Goal: Transaction & Acquisition: Book appointment/travel/reservation

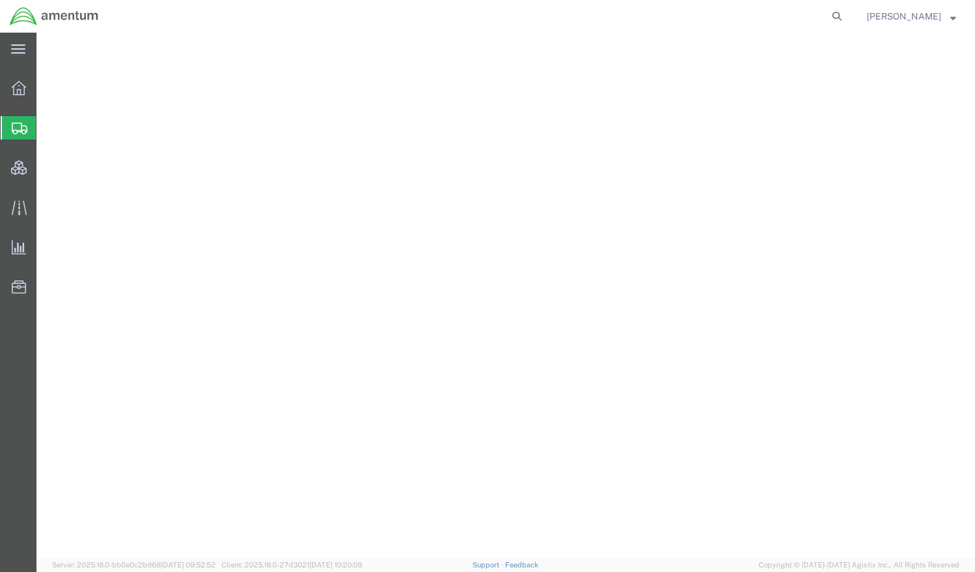
select select "CBOX"
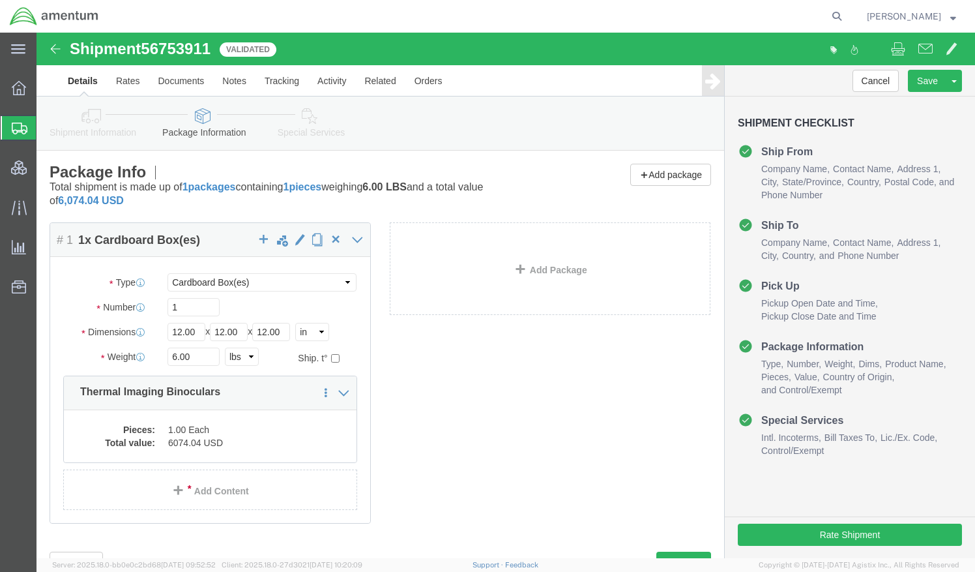
click link "Shipment Information"
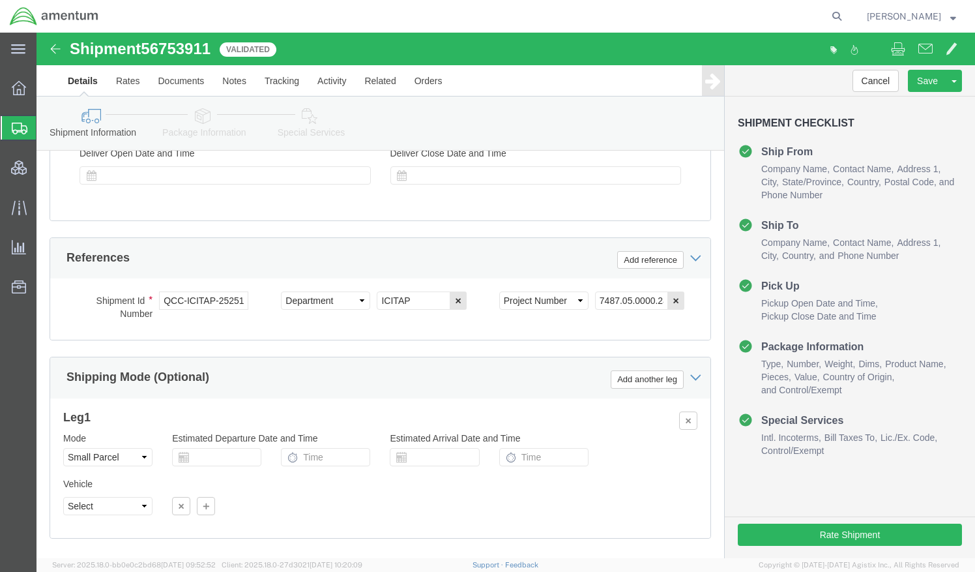
scroll to position [822, 0]
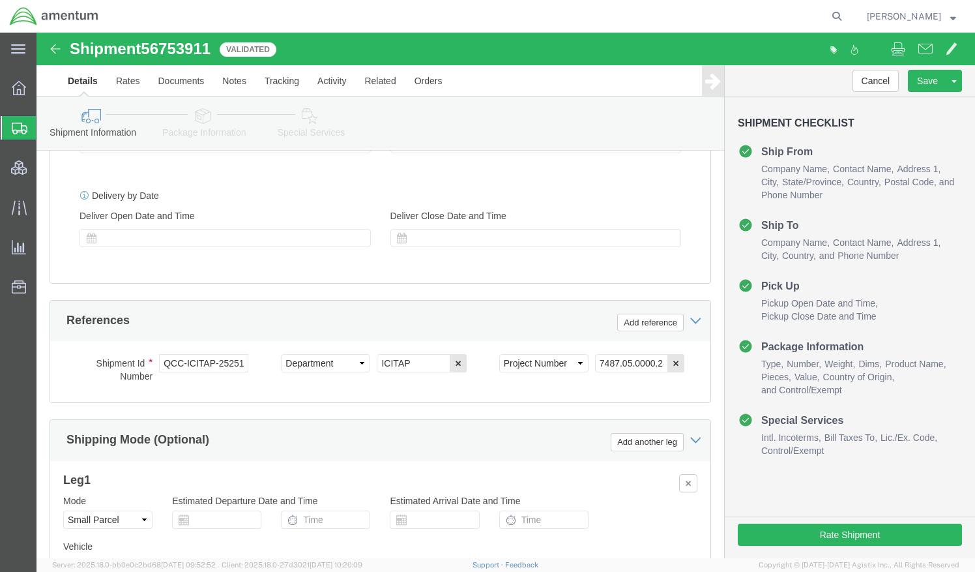
click link "Special Services"
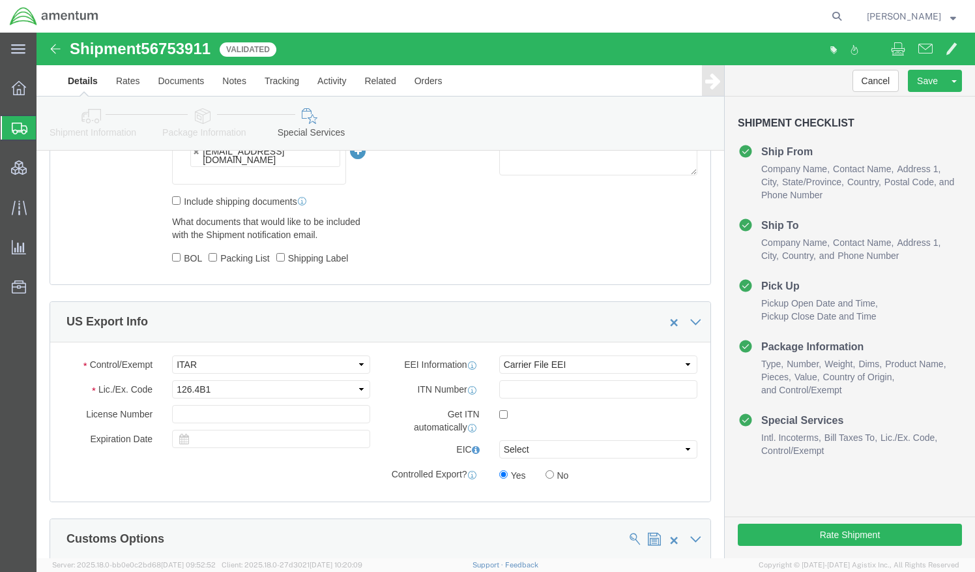
scroll to position [997, 0]
click select "Select AES-Direct EEI Carrier File EEI EEI Exempt"
select select "AESD"
click select "Select AES-Direct EEI Carrier File EEI EEI Exempt"
click input "text"
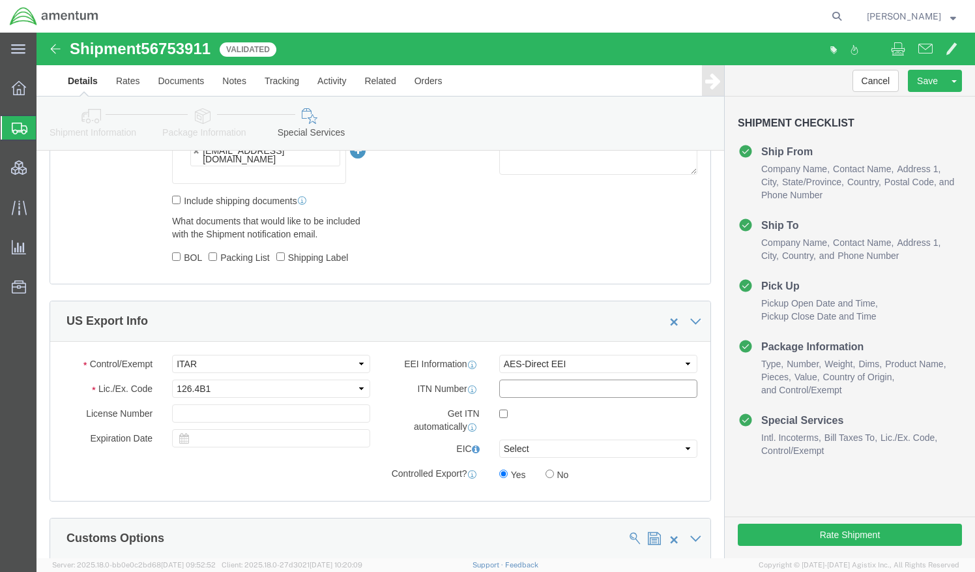
paste input "X20250909113563"
type input "X20250909113563"
click div "Get ITN automatically"
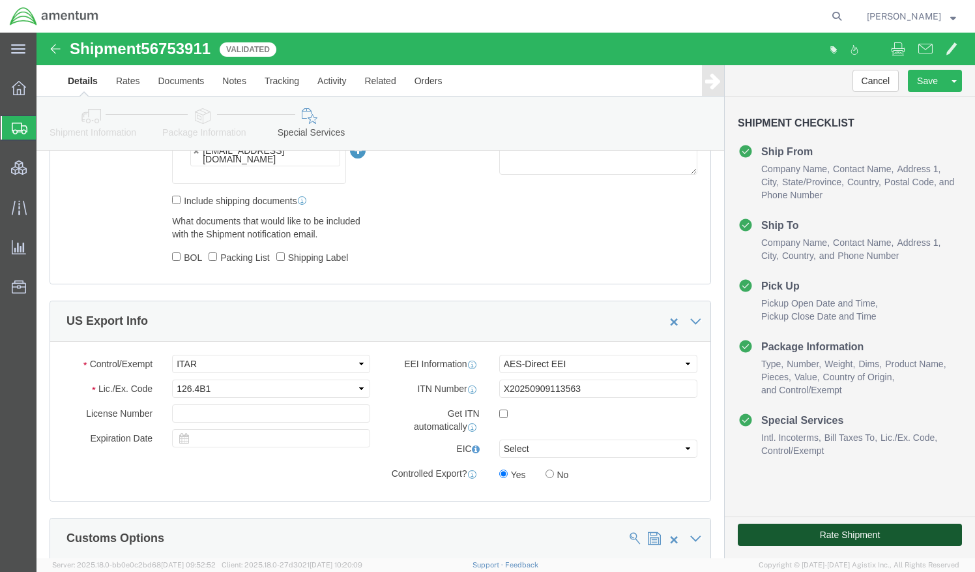
click button "Rate Shipment"
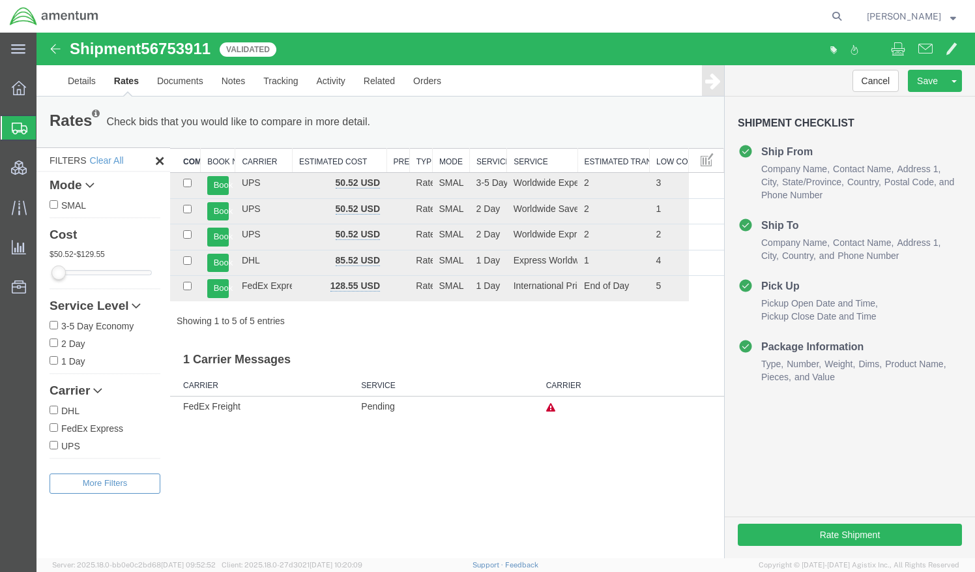
scroll to position [0, 0]
click at [846, 12] on icon at bounding box center [837, 16] width 18 height 18
type input "qcc-OMSS-25209-0218H"
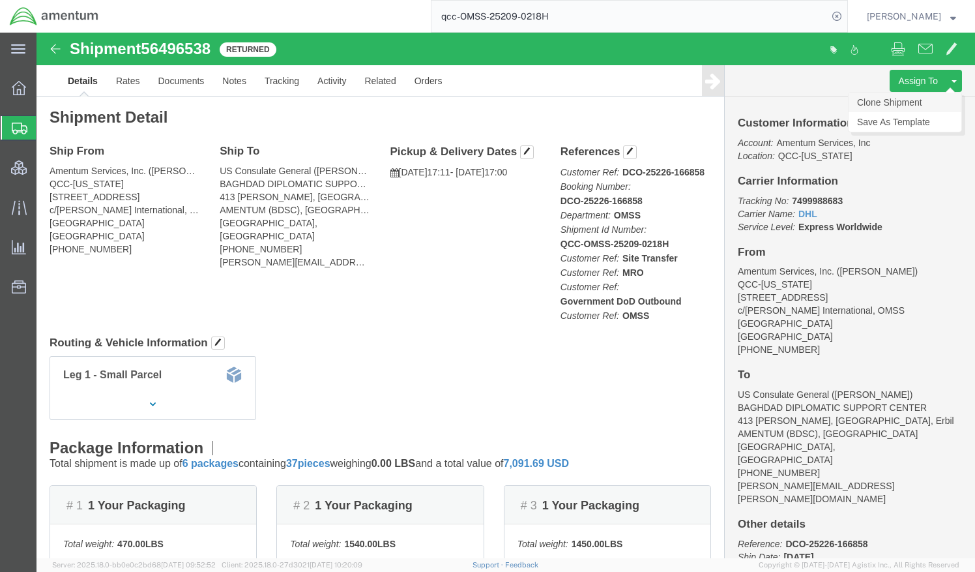
click link "Clone Shipment"
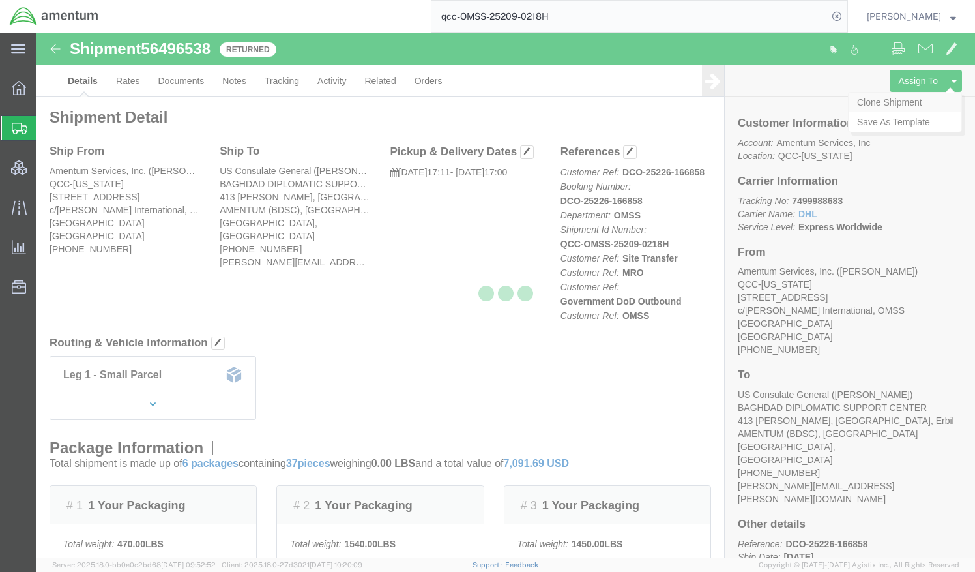
select select "42668"
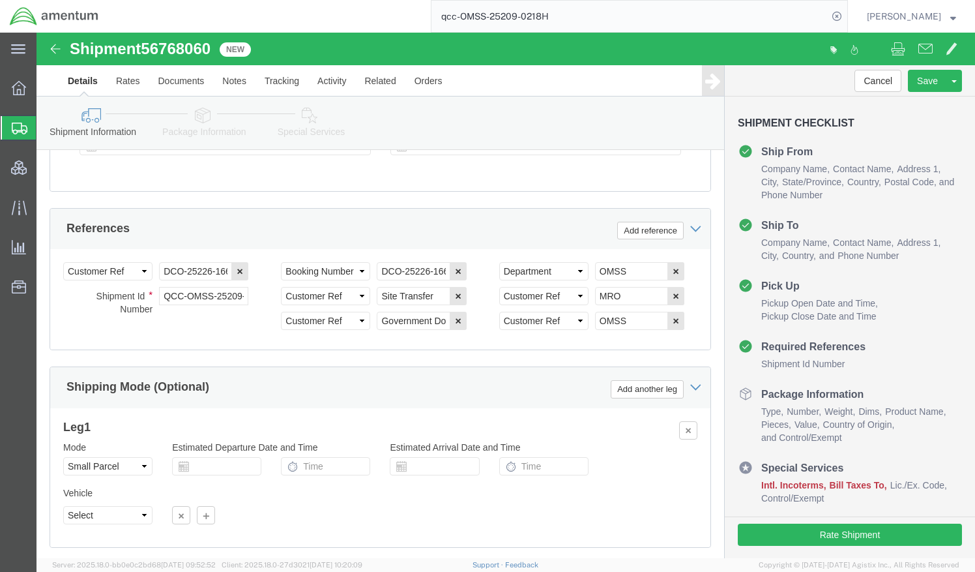
scroll to position [1025, 0]
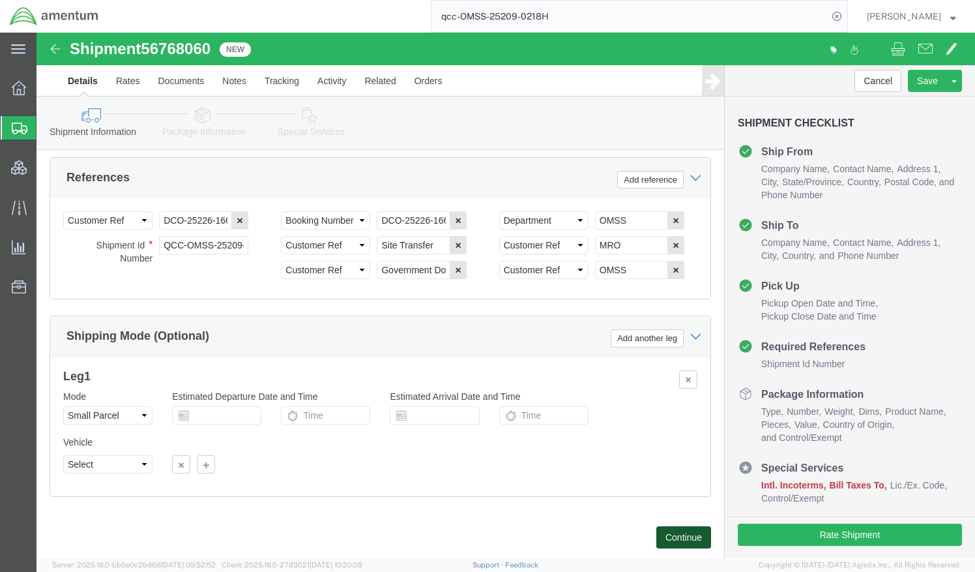
click button "Continue"
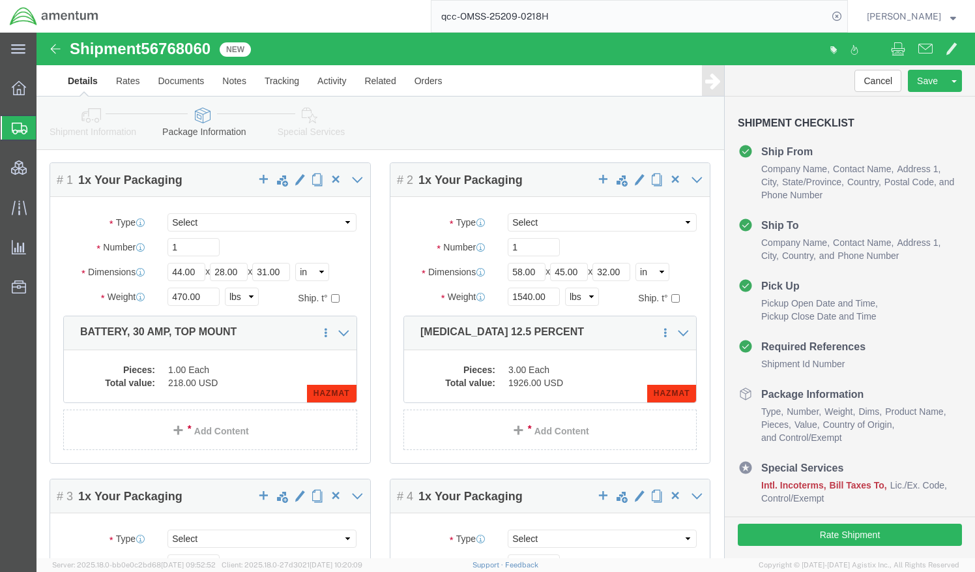
scroll to position [62, 0]
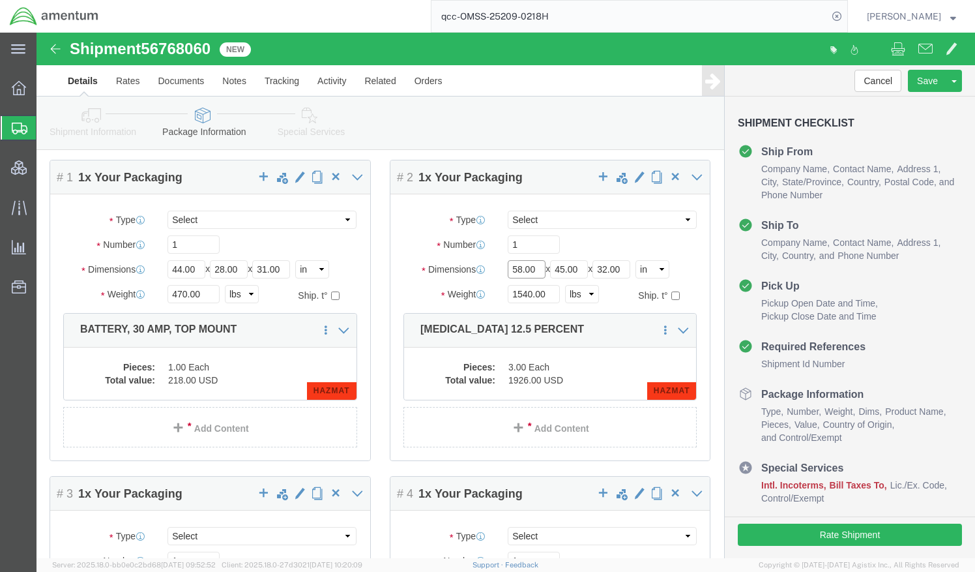
drag, startPoint x: 497, startPoint y: 232, endPoint x: 413, endPoint y: 244, distance: 85.6
click div "Dimensions Length 58.00 x Width 45.00 x Height 32.00 Select cm ft in"
type input "65"
type input "52"
type input "32"
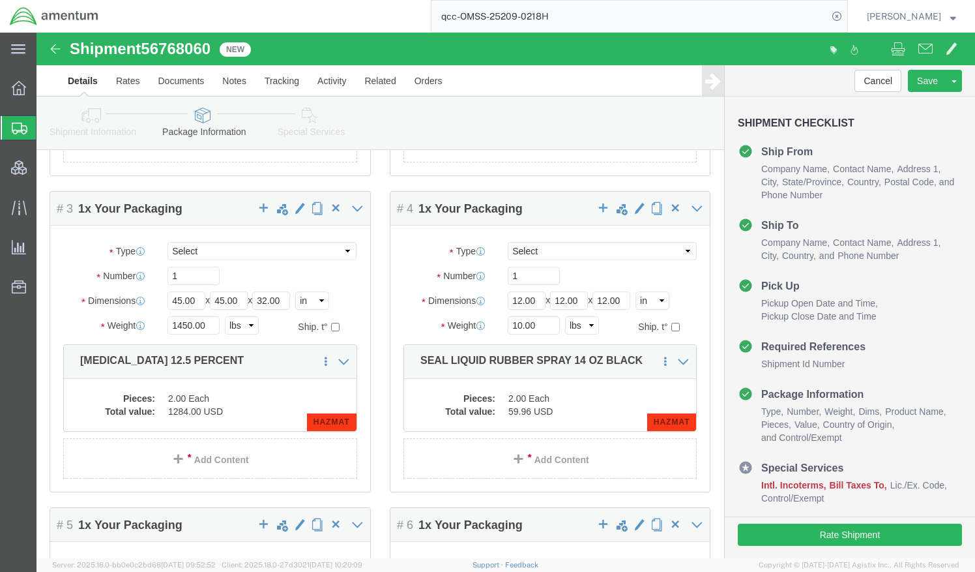
scroll to position [349, 0]
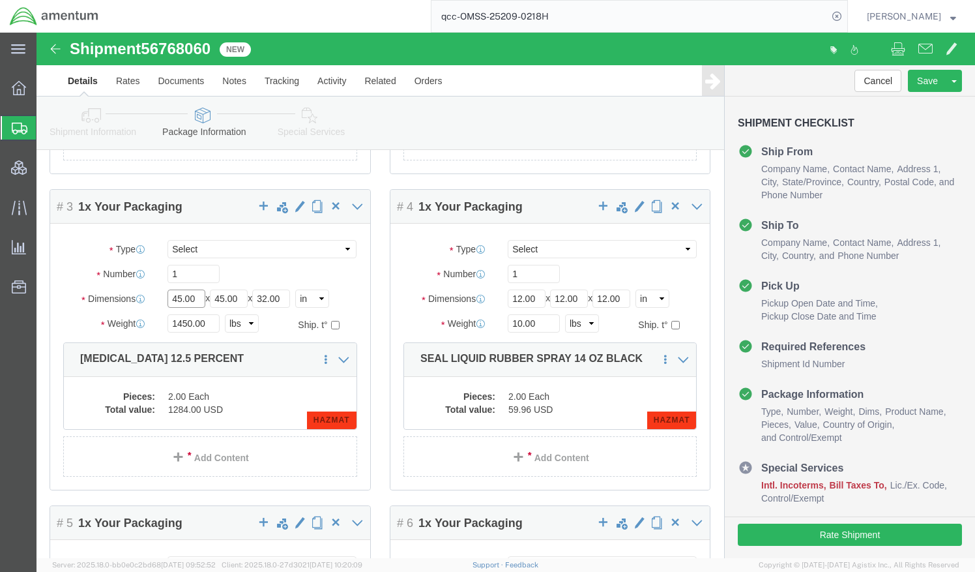
drag, startPoint x: 163, startPoint y: 267, endPoint x: 118, endPoint y: 269, distance: 45.0
click div "Dimensions Length 45.00 x Width 45.00 x Height 32.00 Select cm ft in"
type input "52"
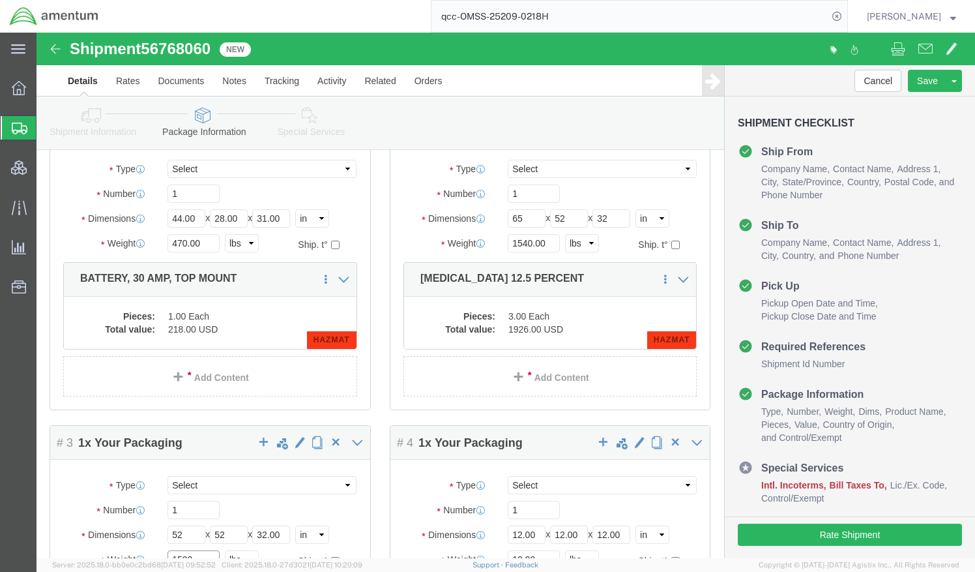
scroll to position [112, 0]
type input "1502"
drag, startPoint x: 507, startPoint y: 210, endPoint x: 436, endPoint y: 216, distance: 72.0
click div "Weight 1540.00 Select kgs lbs Ship. t°"
type input "1595"
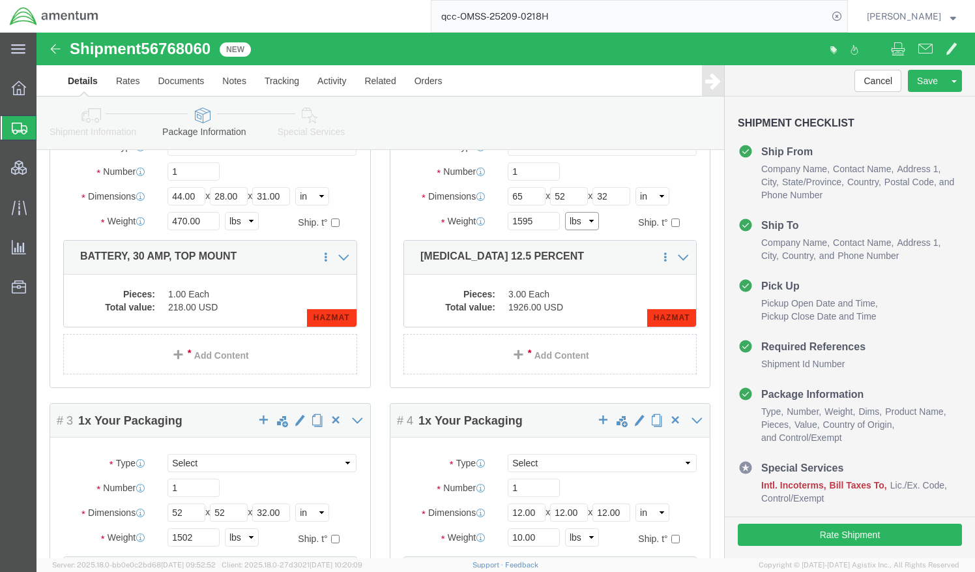
scroll to position [0, 0]
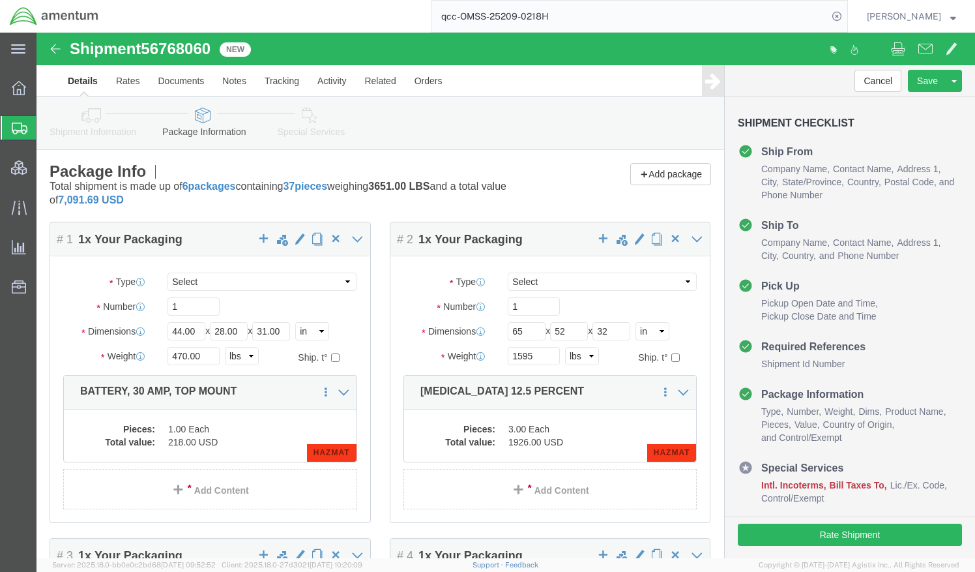
click icon
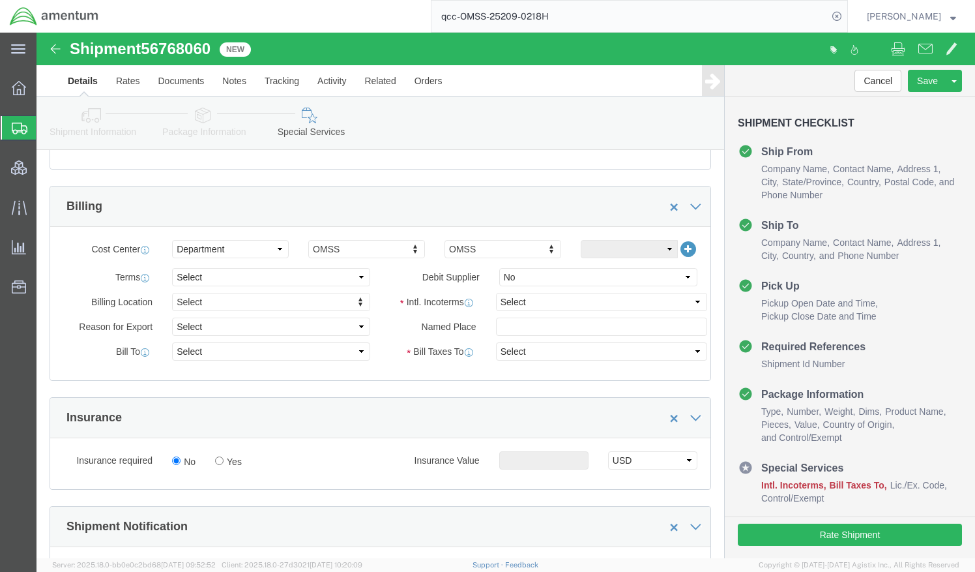
scroll to position [554, 0]
click select "Select Recipient Account Sender/Shipper Third Party Account"
select select "SHIP"
click select "Select Recipient Account Sender/Shipper Third Party Account"
click select "Select Carriage Insurance Paid Carriage Paid To Cost and Freight Cost Insurance…"
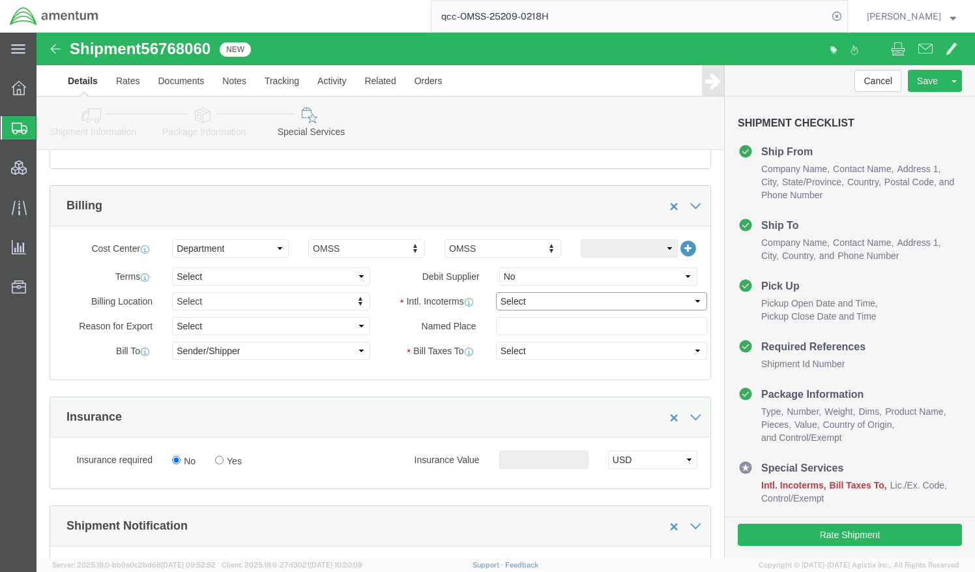
select select "DAP"
click select "Select Carriage Insurance Paid Carriage Paid To Cost and Freight Cost Insurance…"
select select "RCPN"
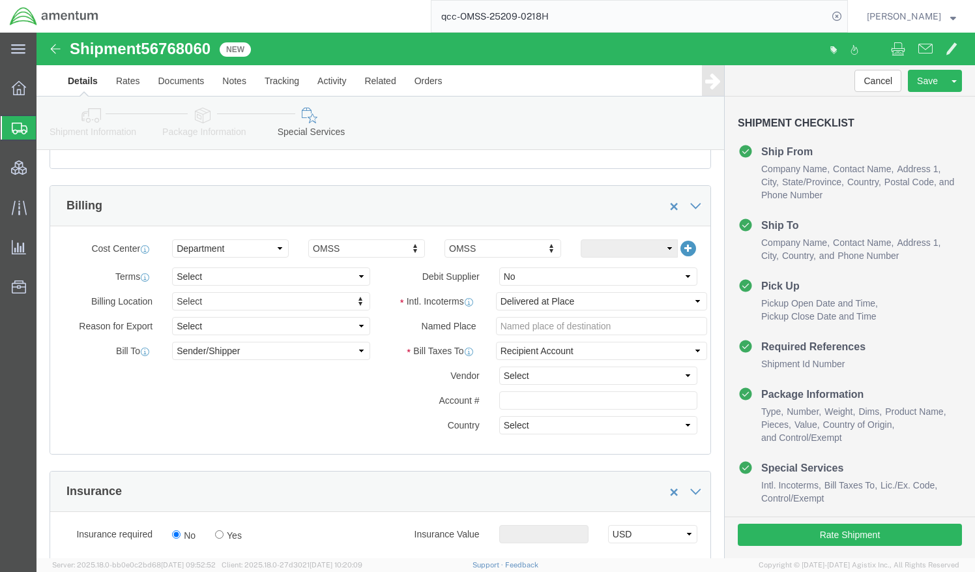
click label "Vendor"
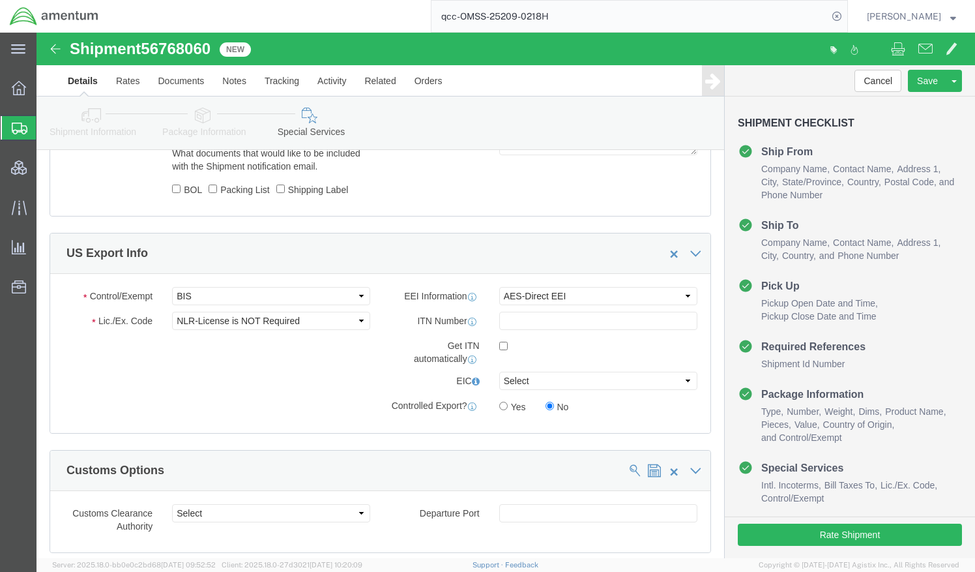
scroll to position [1090, 0]
click input "text"
paste input "X20250814773942"
type input "X20250814773942"
click div "EEI Information Select AES-Direct EEI Carrier File EEI EEI Exempt ITN Number X2…"
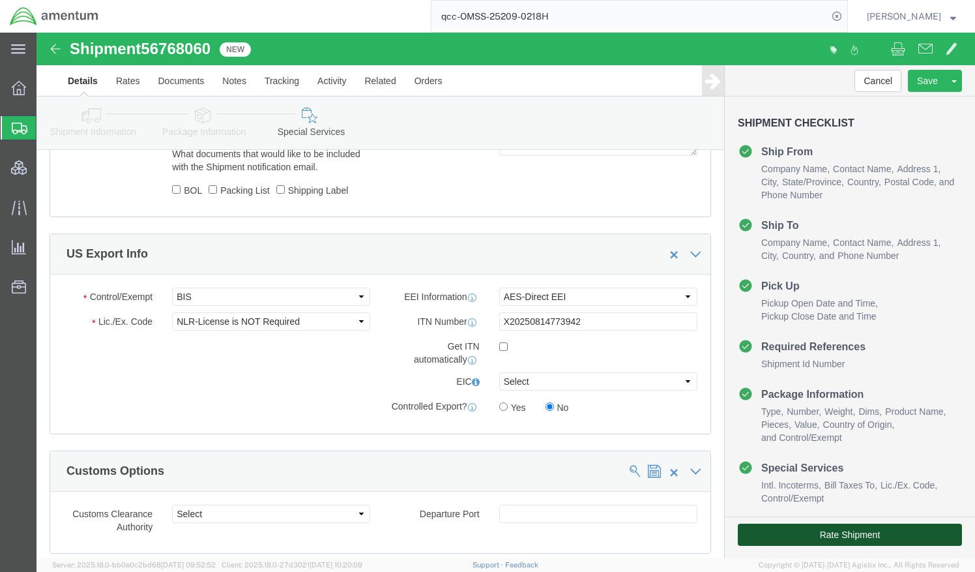
click button "Rate Shipment"
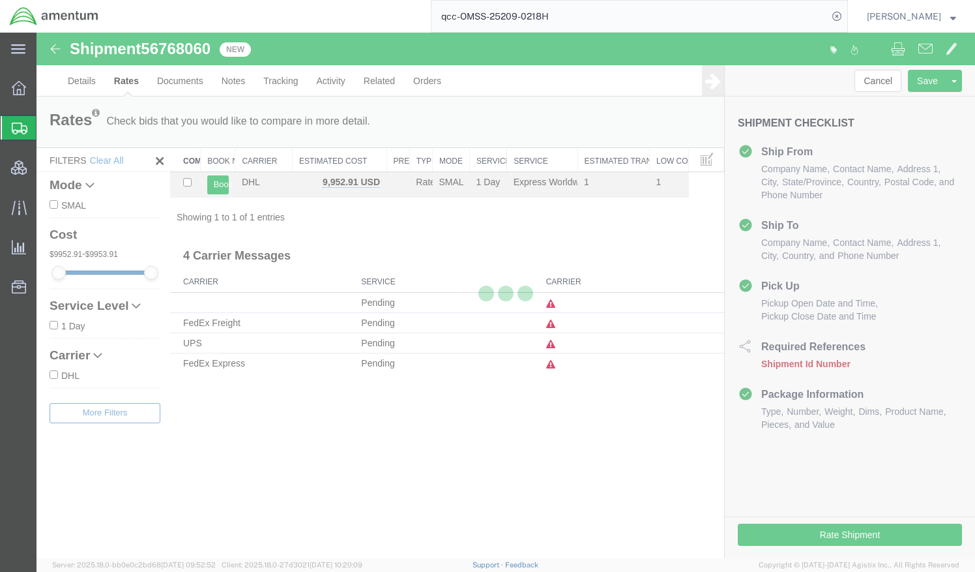
scroll to position [0, 0]
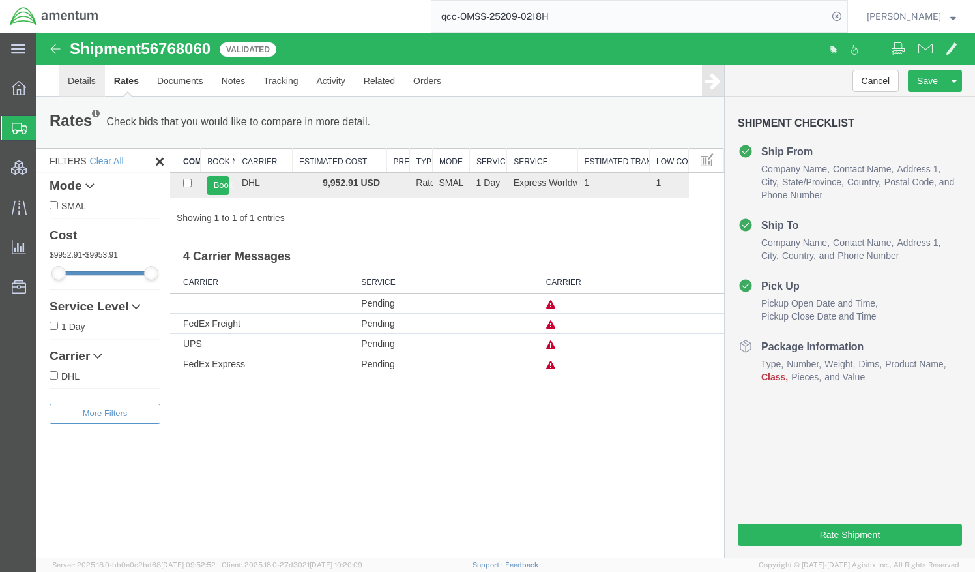
click at [89, 85] on link "Details" at bounding box center [82, 80] width 46 height 31
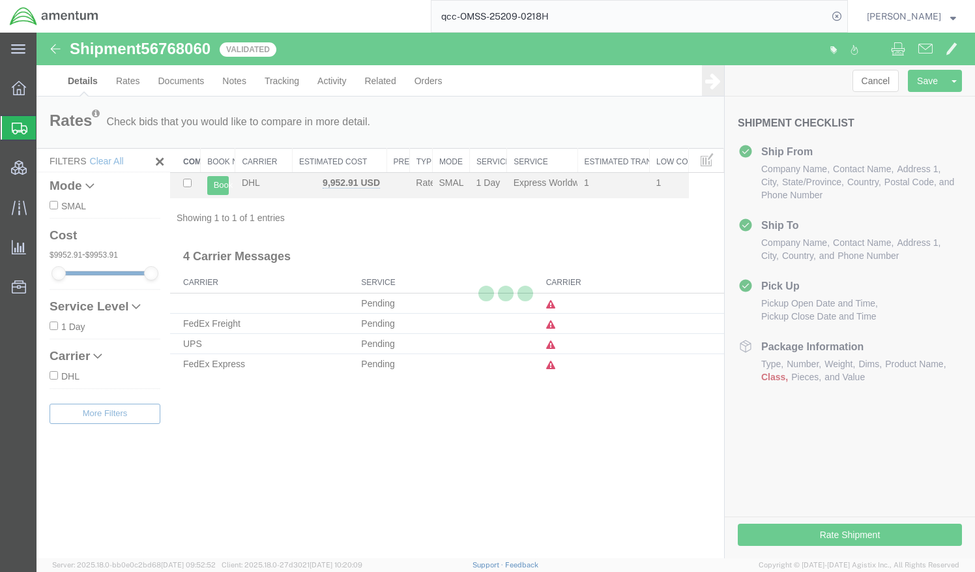
click at [89, 85] on div at bounding box center [506, 296] width 939 height 526
select select "42668"
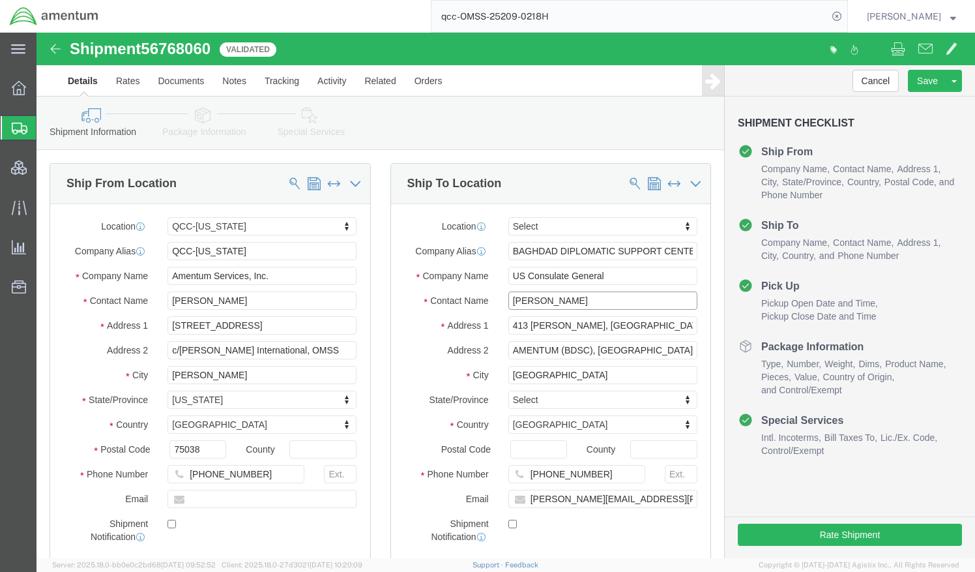
drag, startPoint x: 566, startPoint y: 266, endPoint x: 445, endPoint y: 267, distance: 120.6
click div "Contact Name [PERSON_NAME]"
type input "[PERSON_NAME]"
type input "+964"
click input "[PERSON_NAME][EMAIL_ADDRESS][PERSON_NAME][DOMAIN_NAME]"
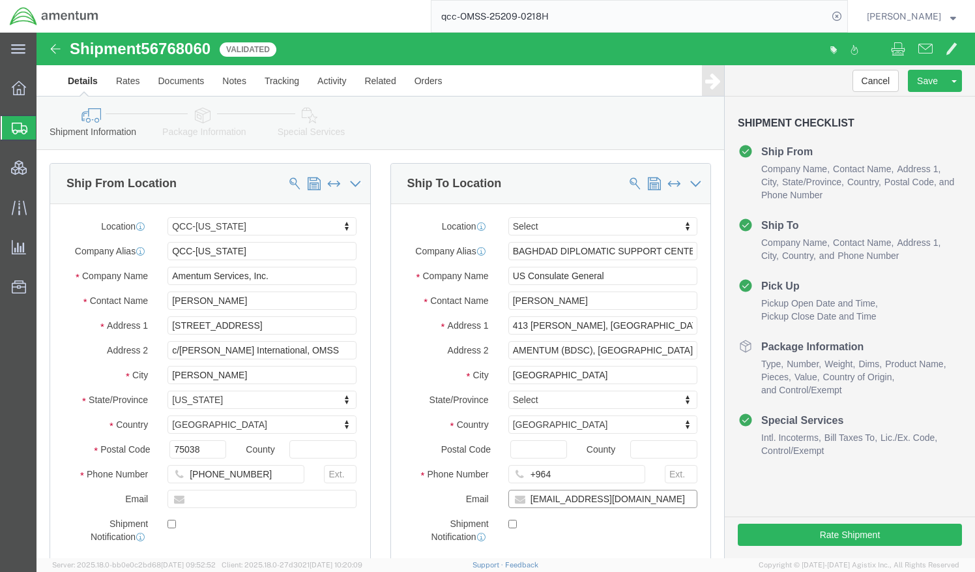
type input "[EMAIL_ADDRESS][DOMAIN_NAME]"
checkbox input "true"
click ul "Ship From Company Name Contact Name Address 1 City State/Province Country Posta…"
click input "+964"
type input "[PHONE_NUMBER]"
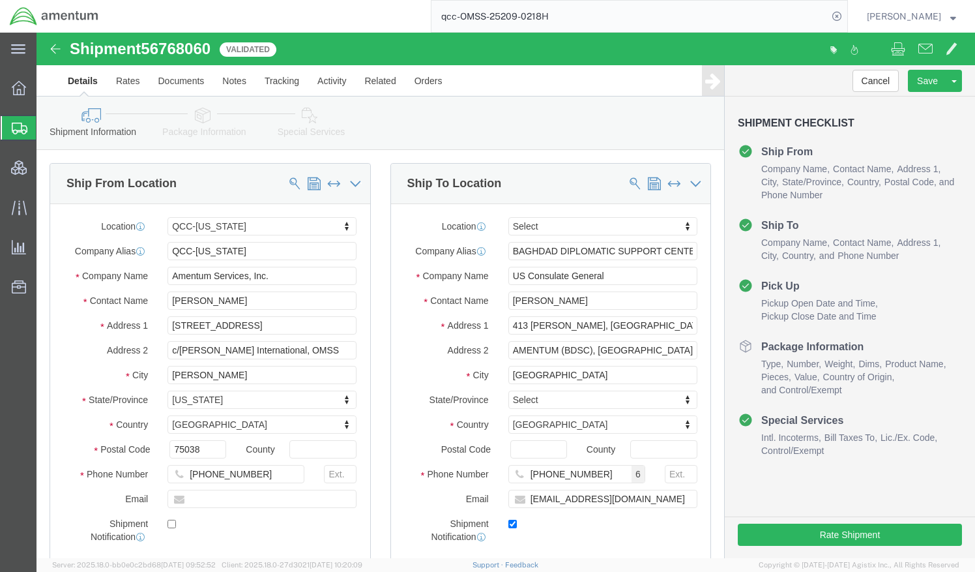
click label
click input "checkbox"
checkbox input "true"
click div "Ship To Location Location Select Select My Profile Location [PHONE_NUMBER] [PHO…"
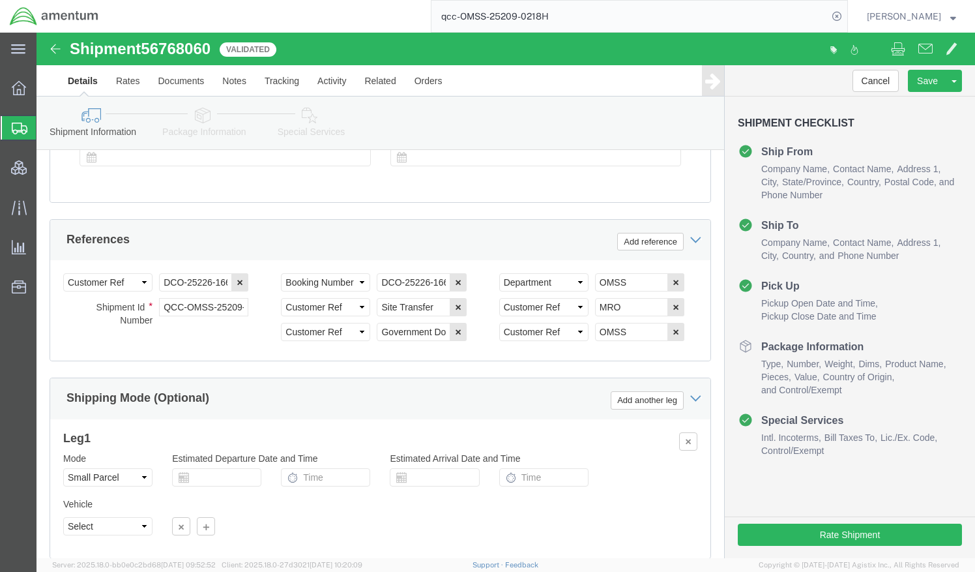
scroll to position [965, 0]
click button "Save"
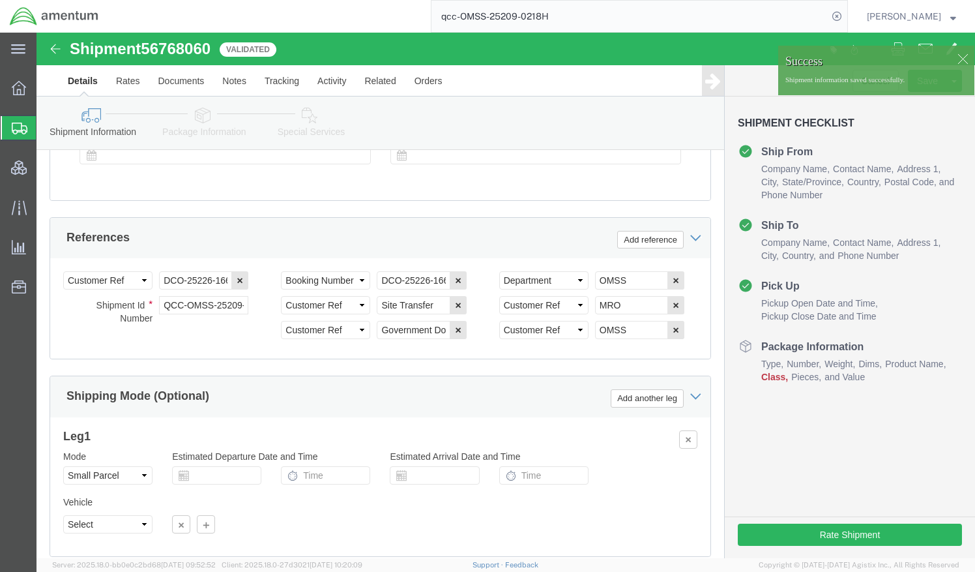
click icon
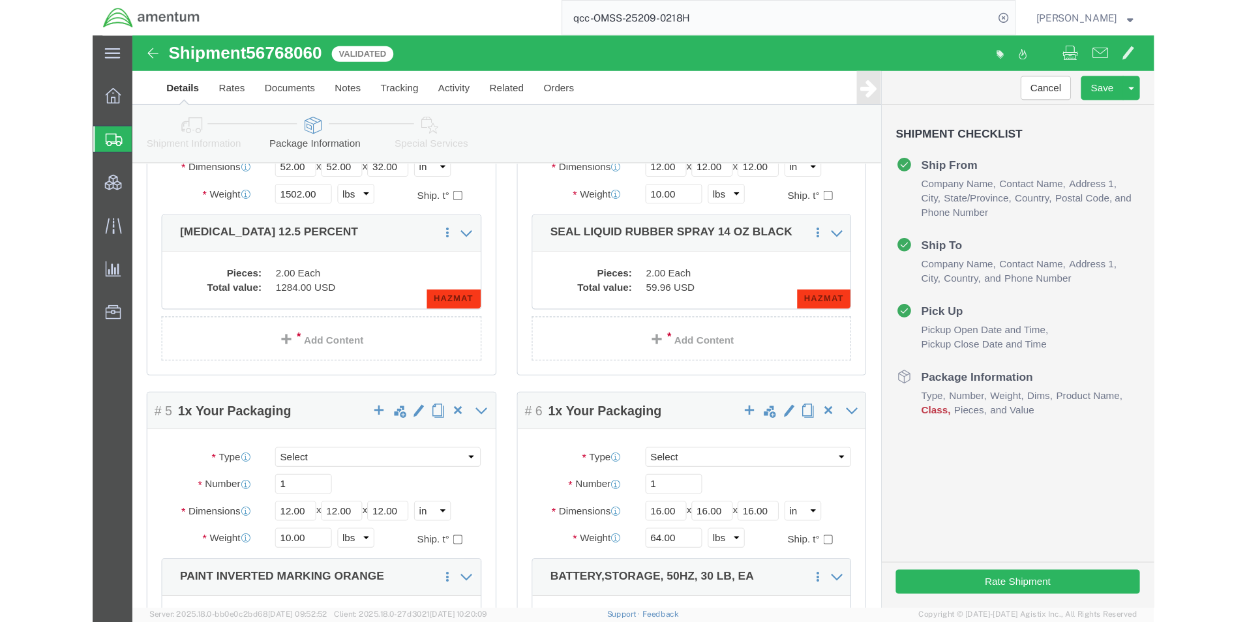
scroll to position [488, 0]
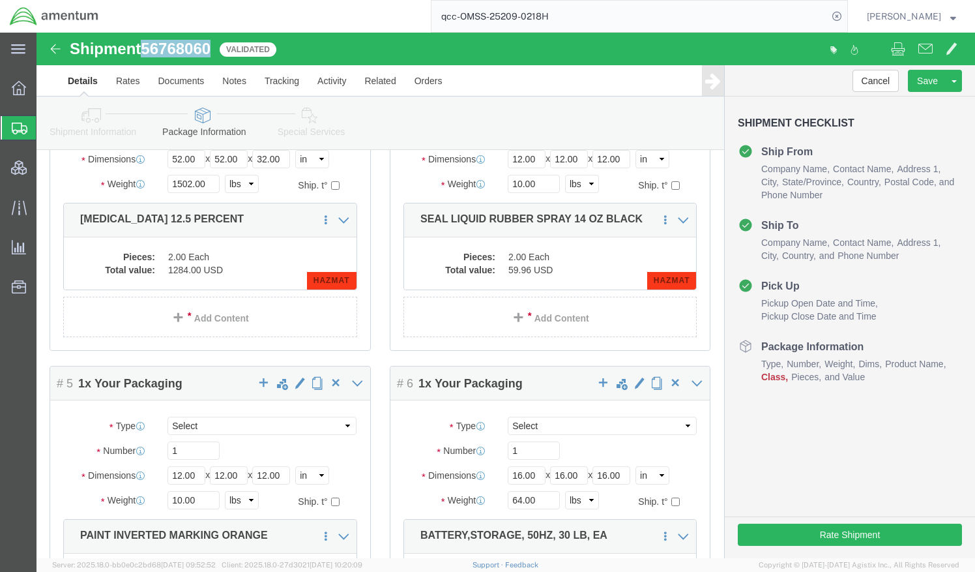
drag, startPoint x: 179, startPoint y: 18, endPoint x: 110, endPoint y: 17, distance: 68.5
click div "Shipment 56768060 1 of 1 Validated"
copy span "56768060"
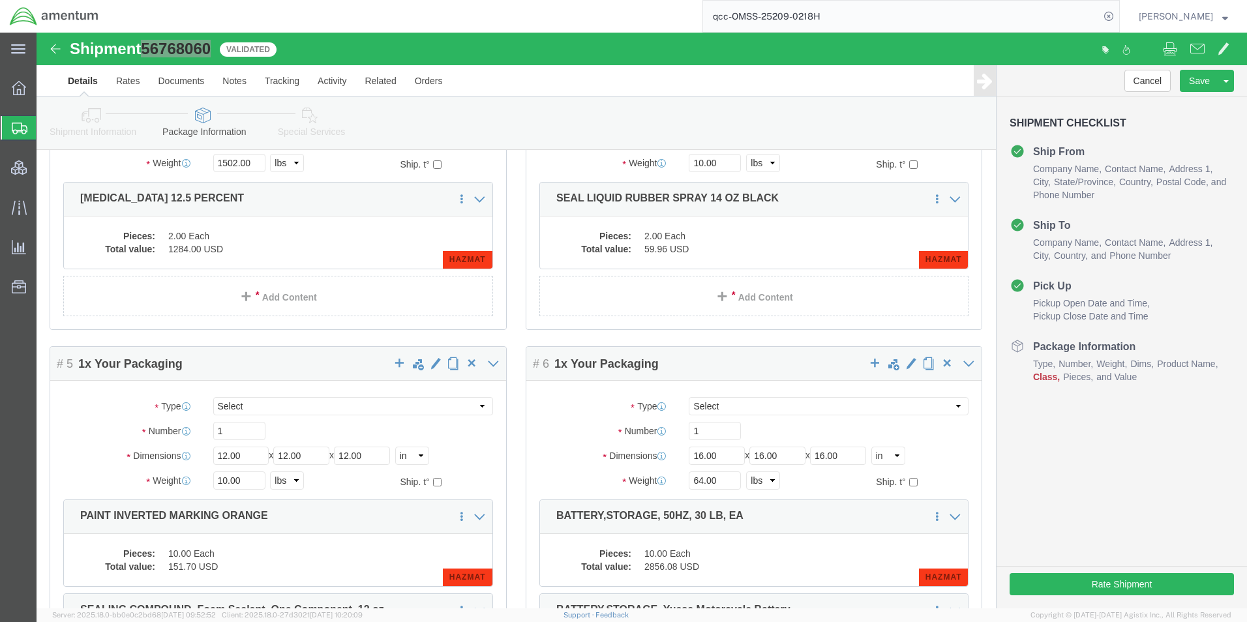
click at [0, 0] on span "Shipment Manager" at bounding box center [0, 0] width 0 height 0
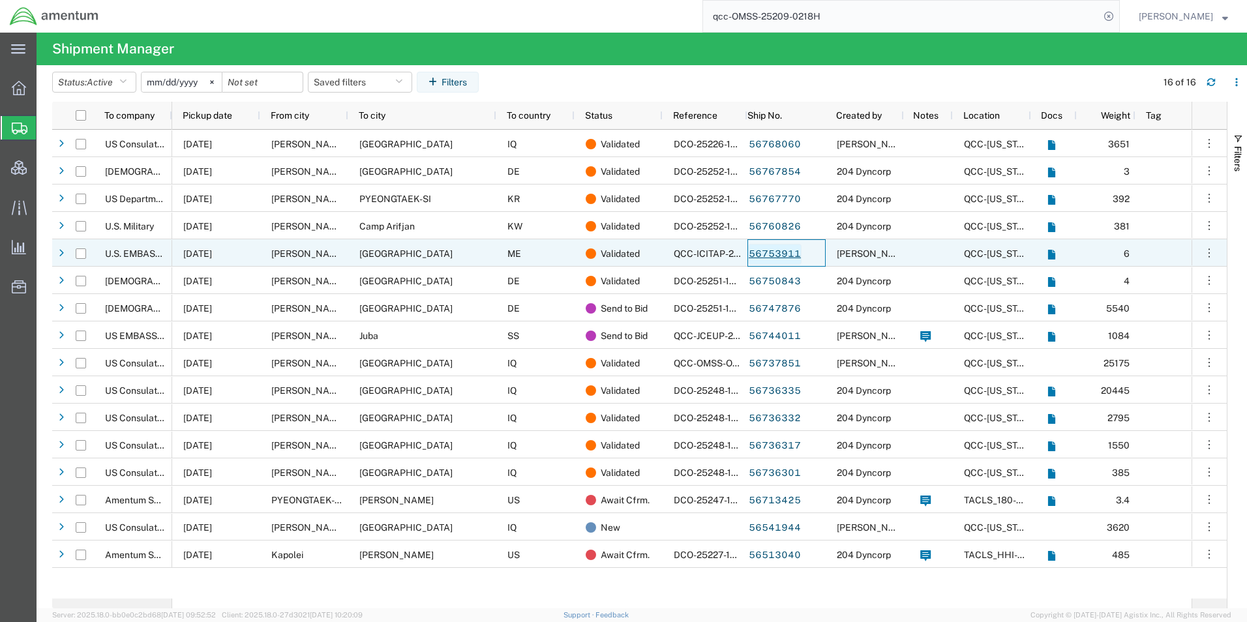
click at [774, 251] on link "56753911" at bounding box center [774, 254] width 53 height 21
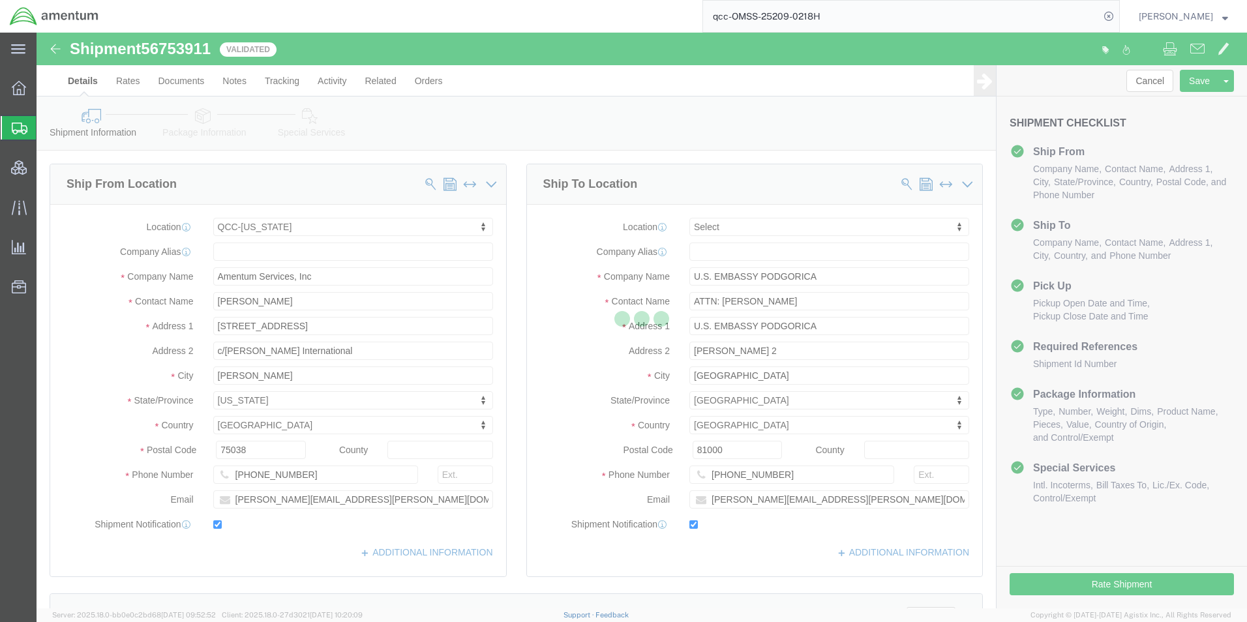
select select "42668"
select select
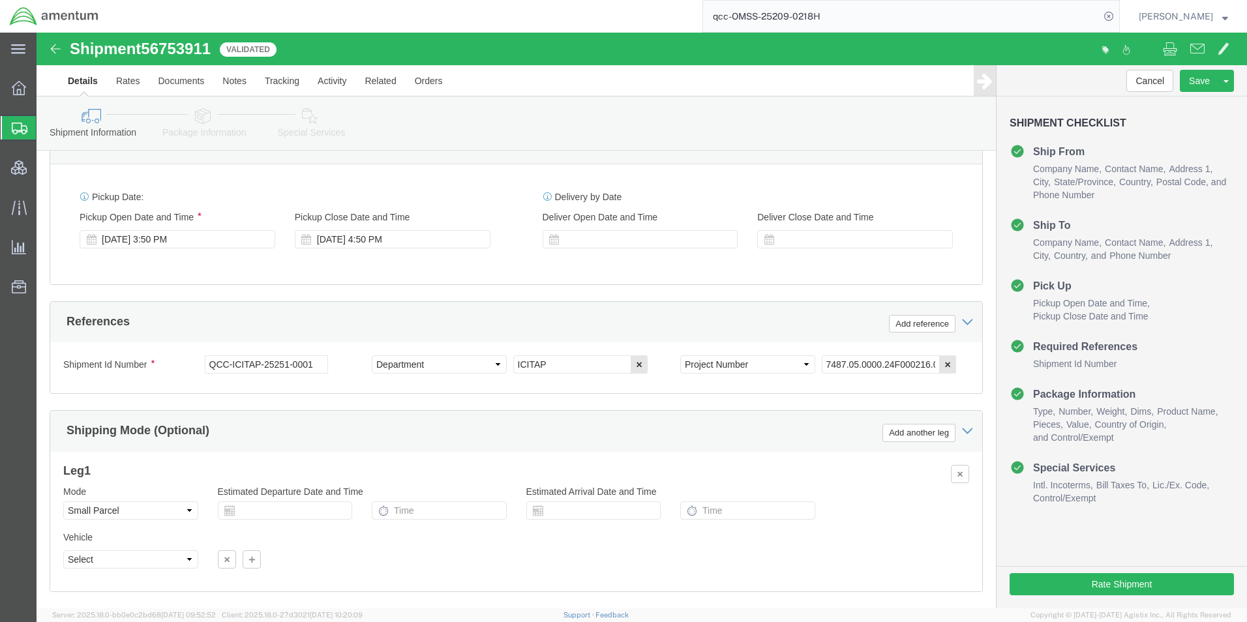
scroll to position [778, 0]
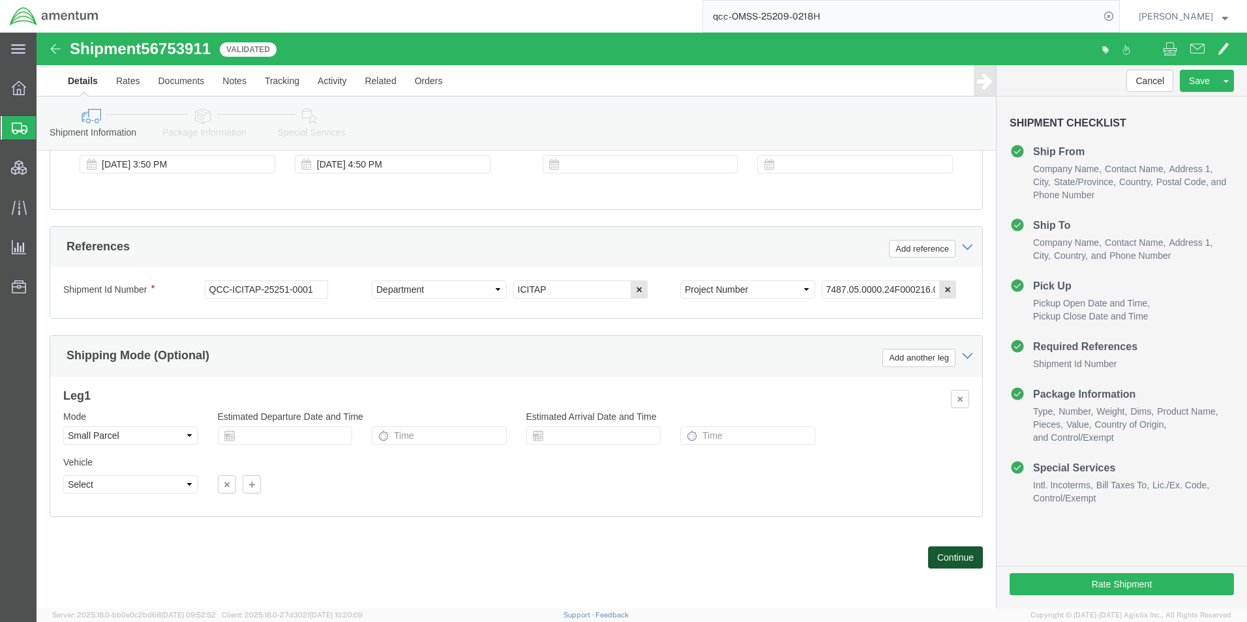
click button "Continue"
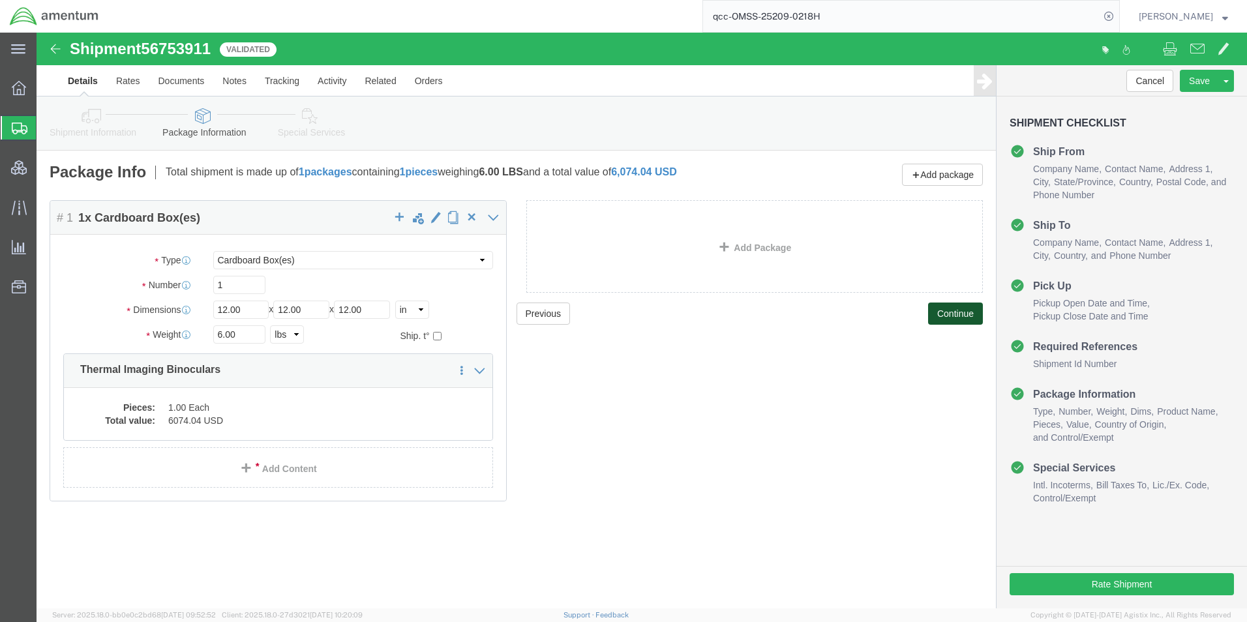
click button "Continue"
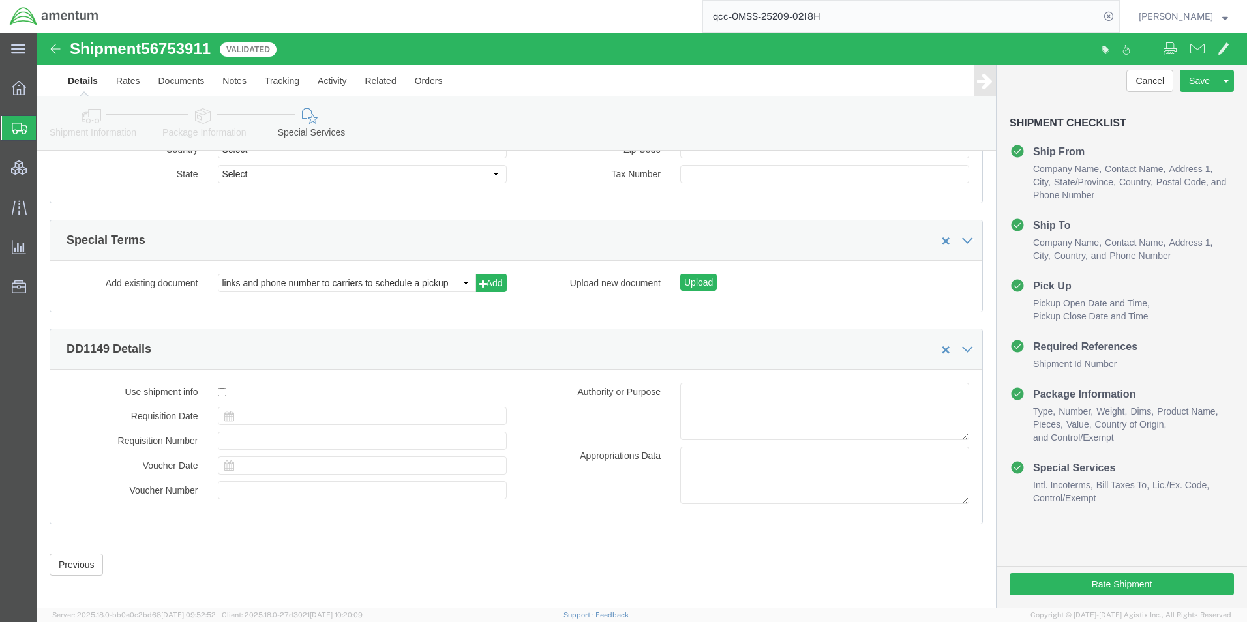
scroll to position [1847, 0]
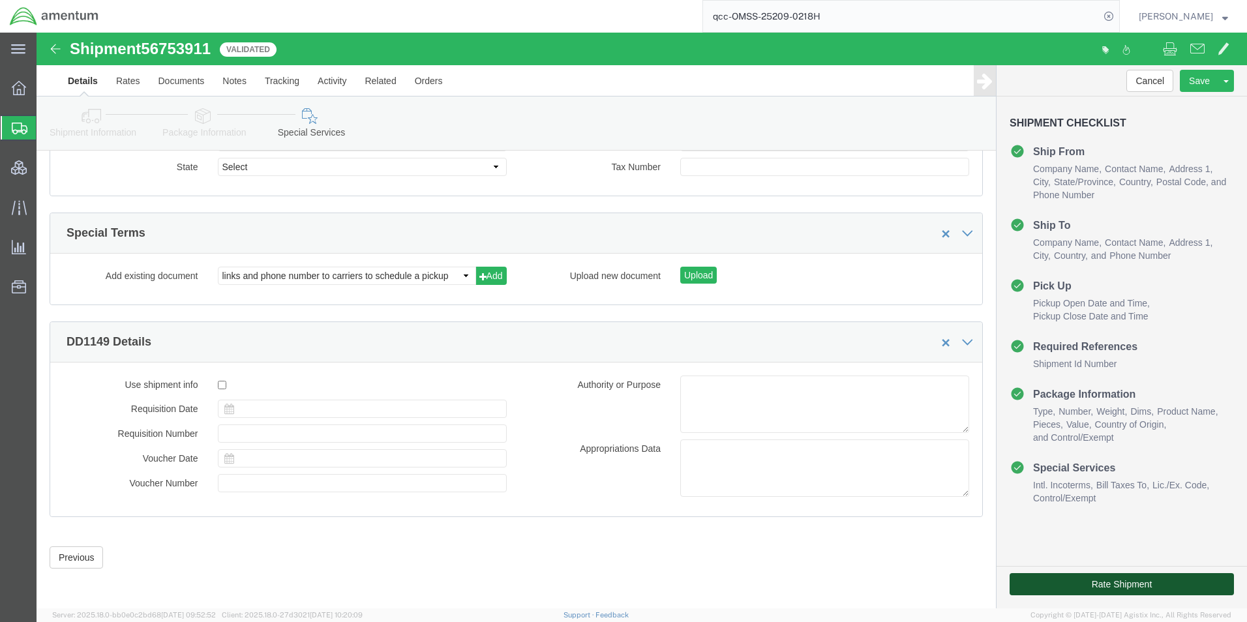
click button "Rate Shipment"
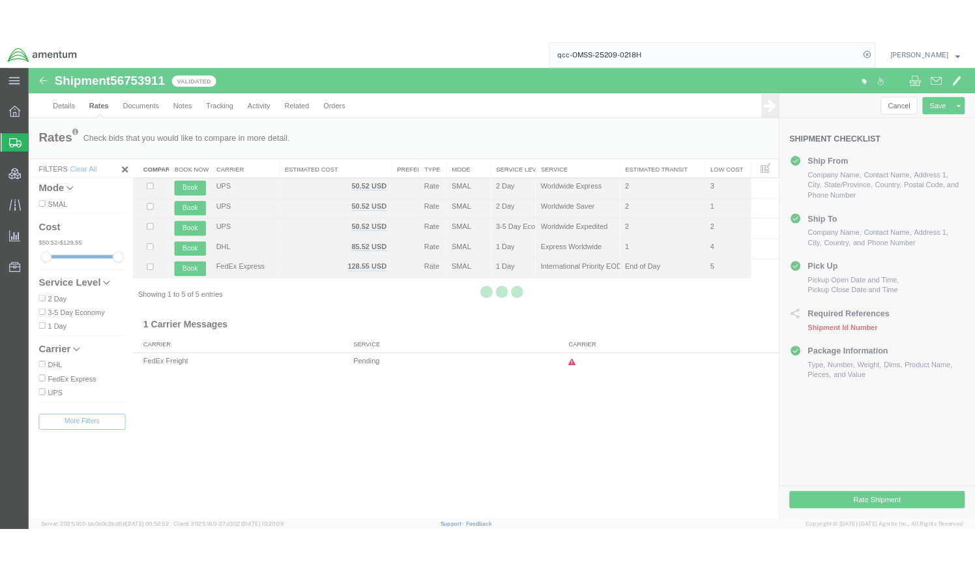
scroll to position [0, 0]
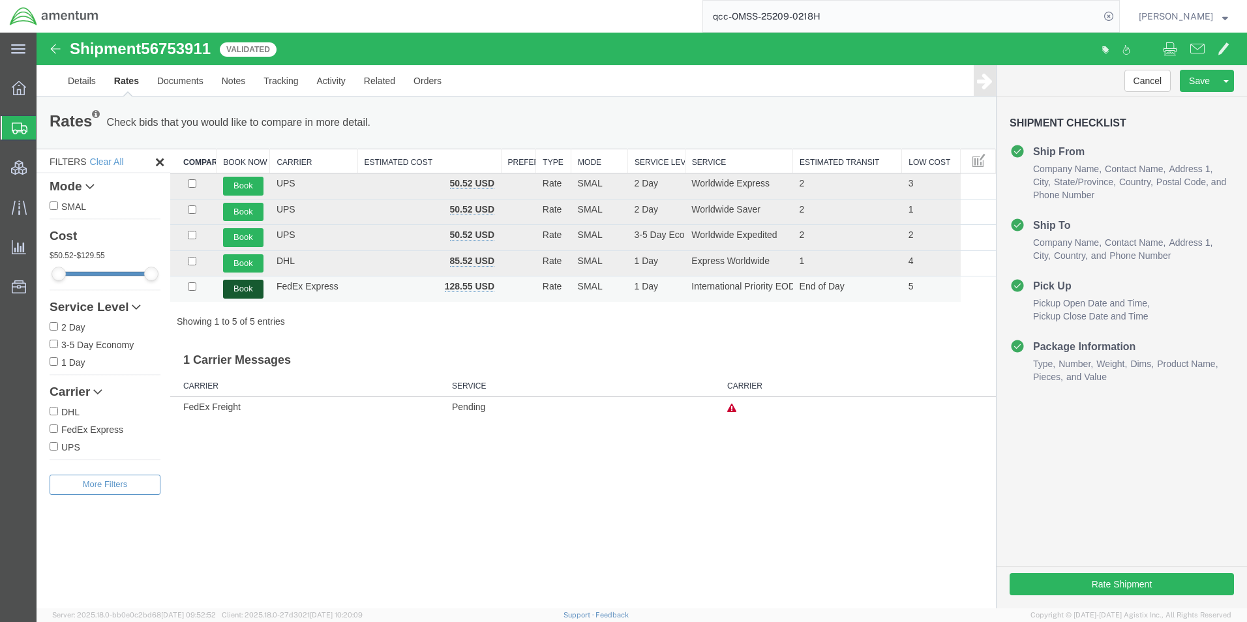
click at [245, 294] on button "Book" at bounding box center [243, 289] width 40 height 19
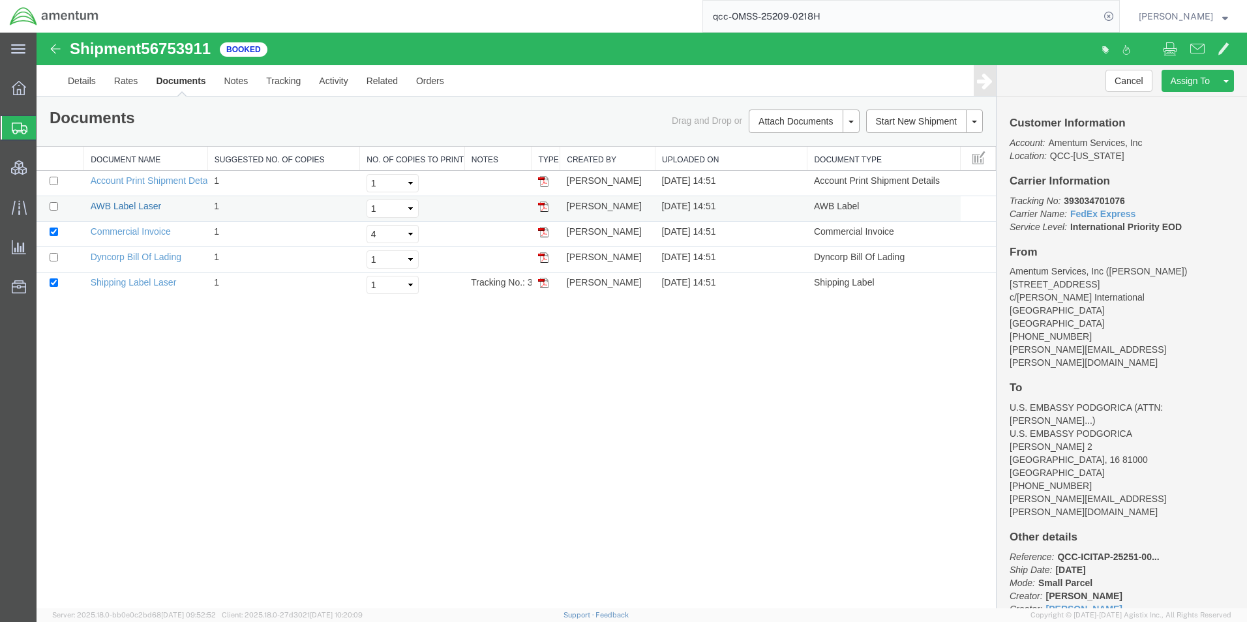
click at [144, 211] on link "AWB Label Laser" at bounding box center [126, 206] width 70 height 10
click at [147, 232] on link "Commercial Invoice" at bounding box center [131, 231] width 80 height 10
click at [134, 281] on link "Shipping Label Laser" at bounding box center [134, 282] width 86 height 10
click at [135, 258] on link "Dyncorp Bill Of Lading" at bounding box center [136, 257] width 91 height 10
